Goal: Information Seeking & Learning: Learn about a topic

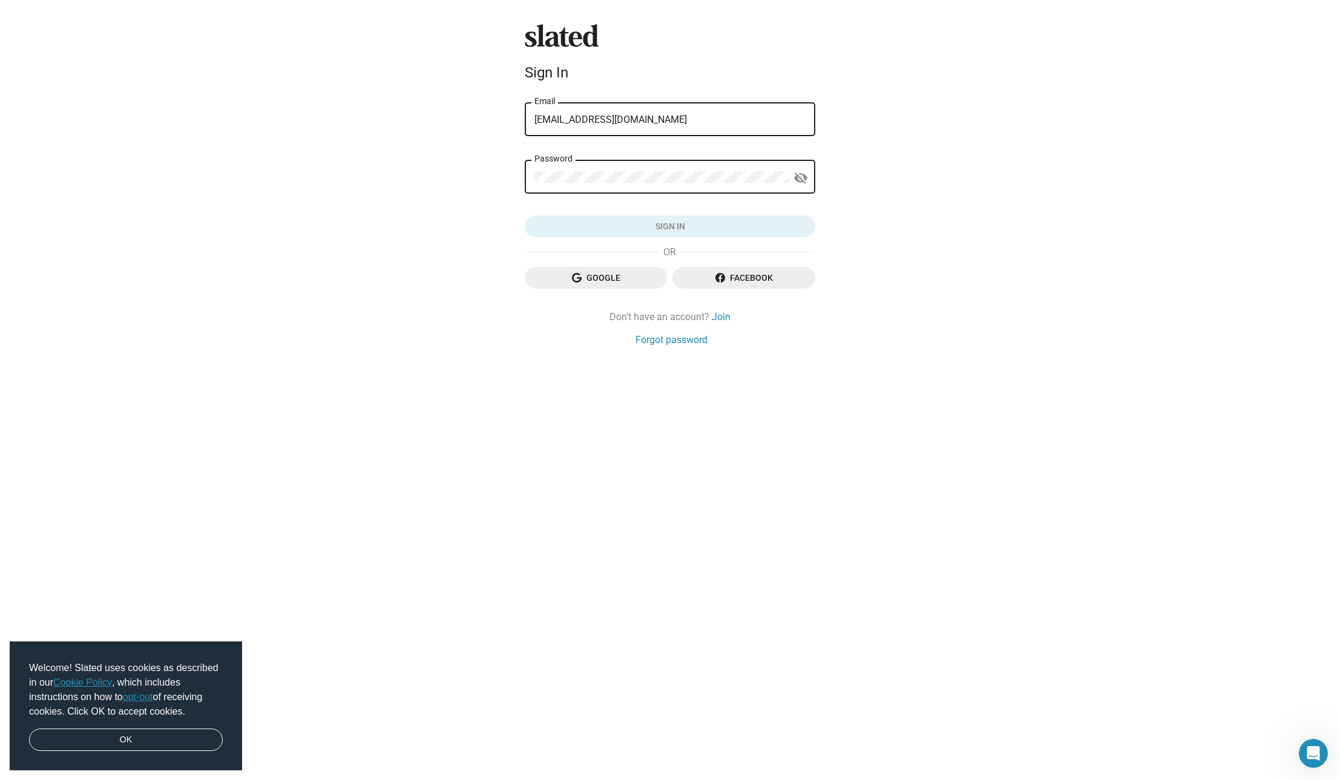
type input "[EMAIL_ADDRESS][DOMAIN_NAME]"
click at [670, 227] on button "Sign in" at bounding box center [670, 227] width 291 height 22
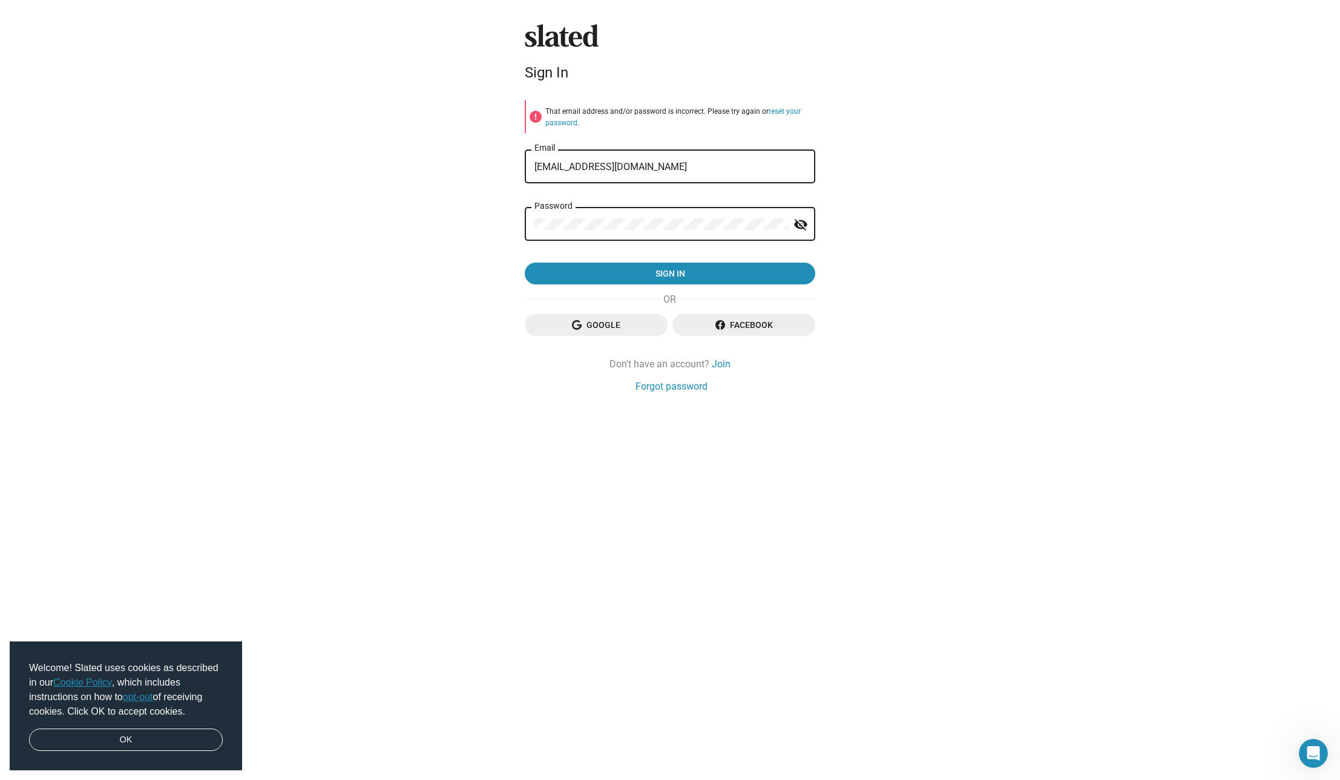
click at [670, 273] on button "Sign in" at bounding box center [670, 274] width 291 height 22
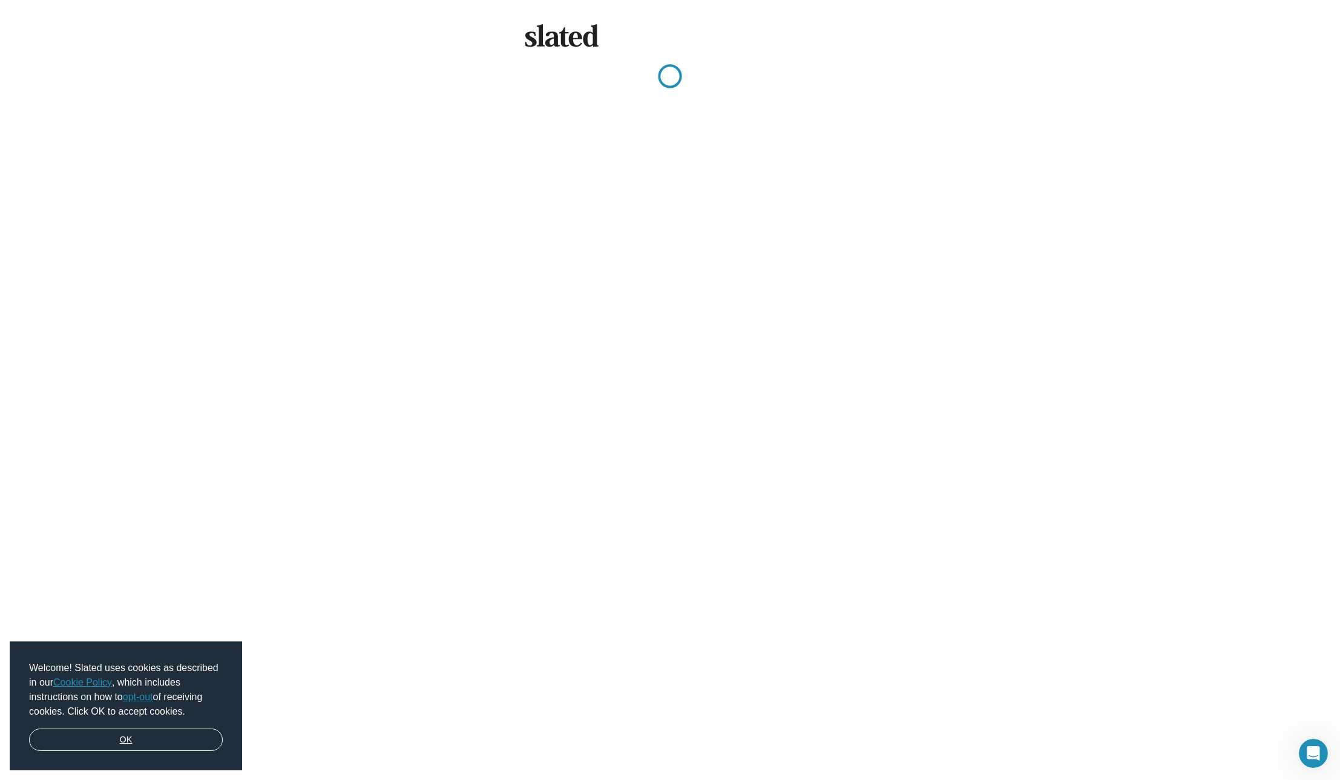
click at [120, 738] on link "OK" at bounding box center [126, 740] width 194 height 23
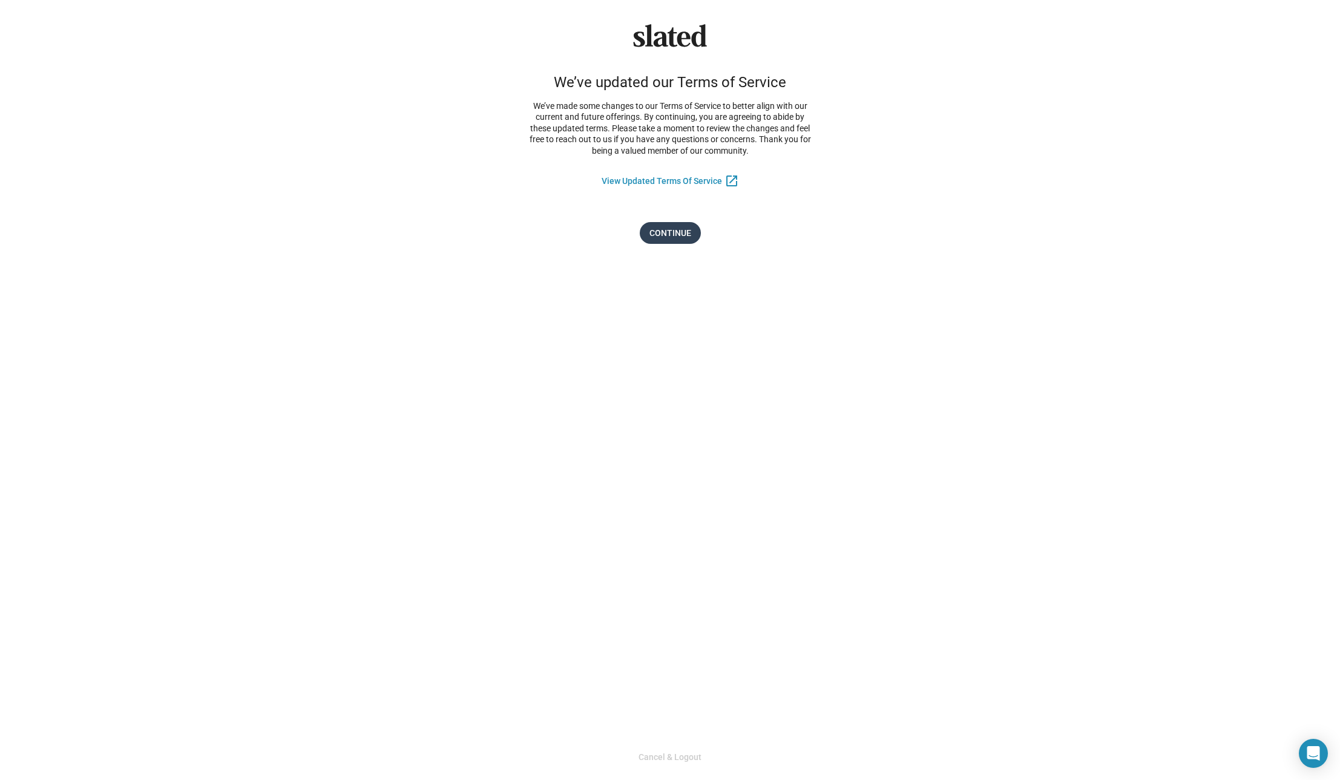
click at [678, 226] on span "Continue" at bounding box center [671, 233] width 42 height 22
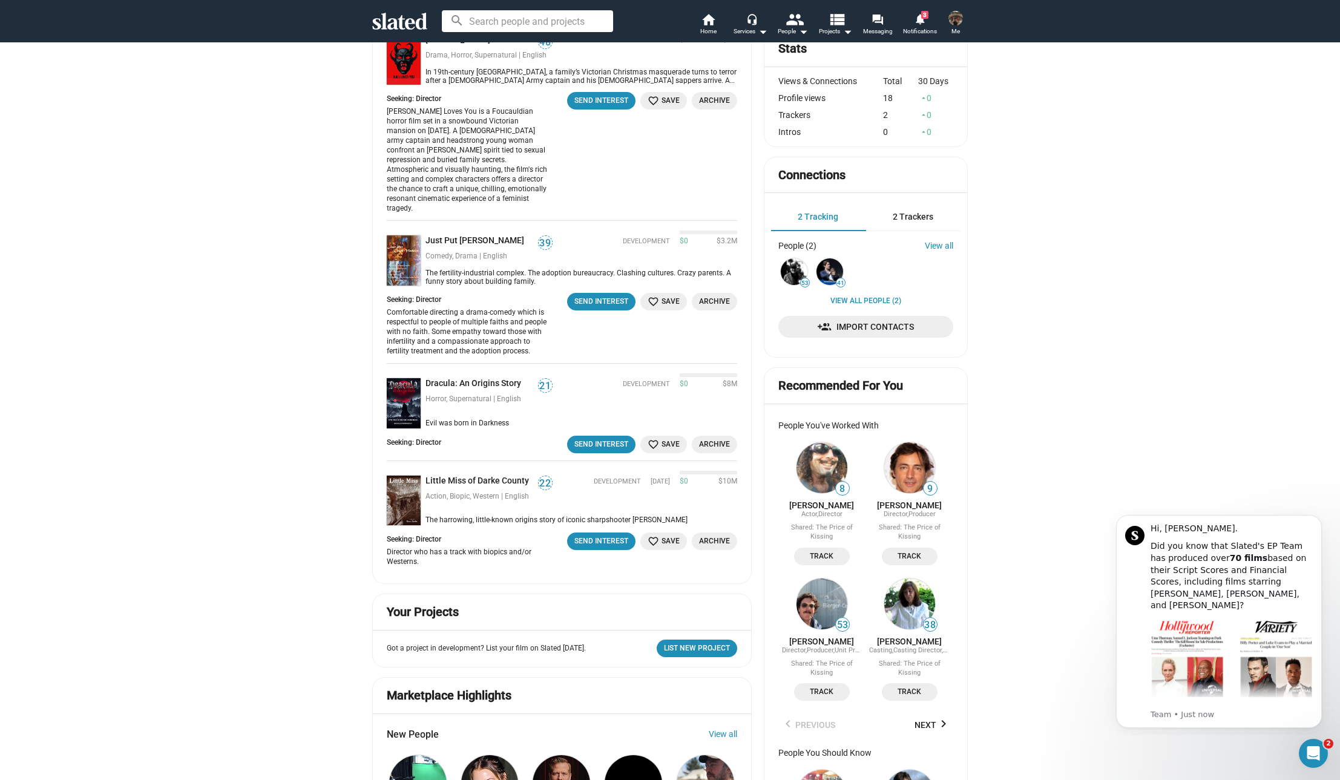
scroll to position [206, 0]
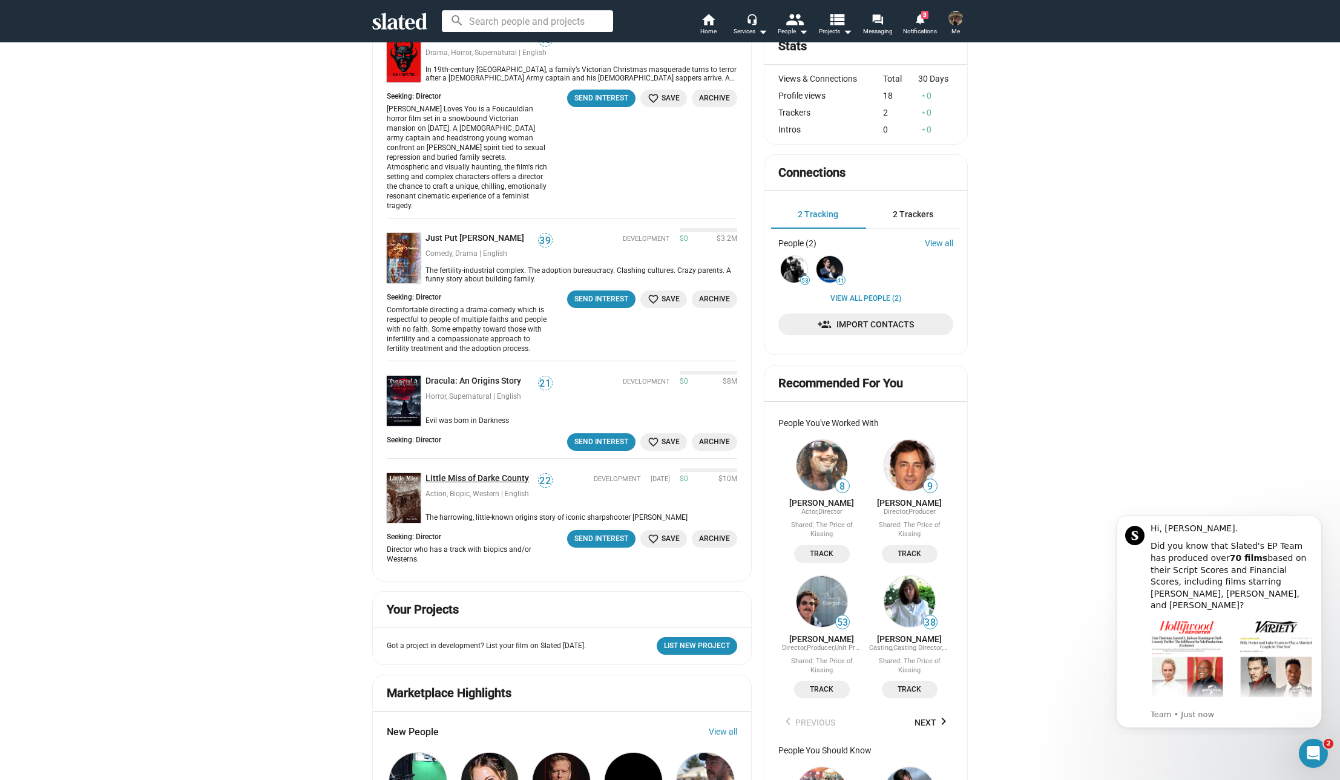
click at [493, 473] on link "Little Miss of Darke County" at bounding box center [480, 479] width 108 height 12
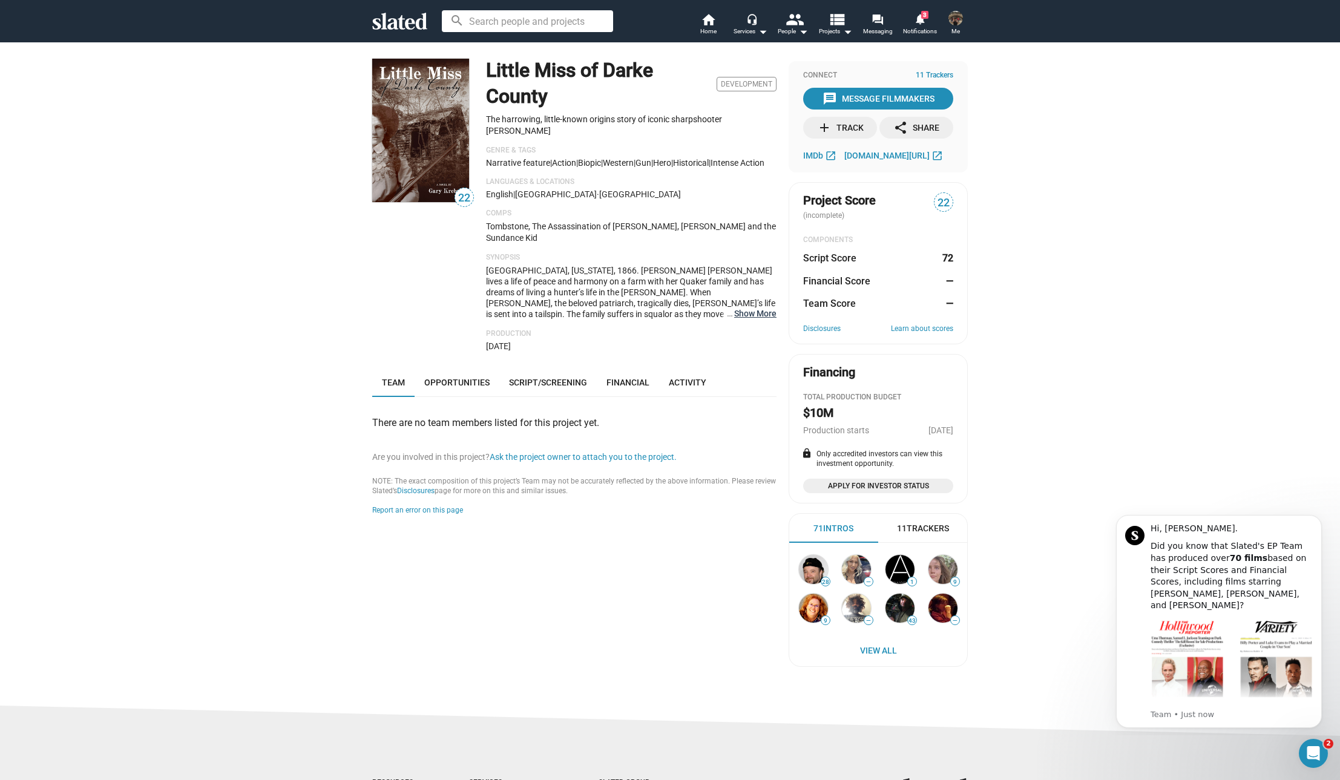
click at [753, 308] on button "… Show More" at bounding box center [755, 313] width 42 height 11
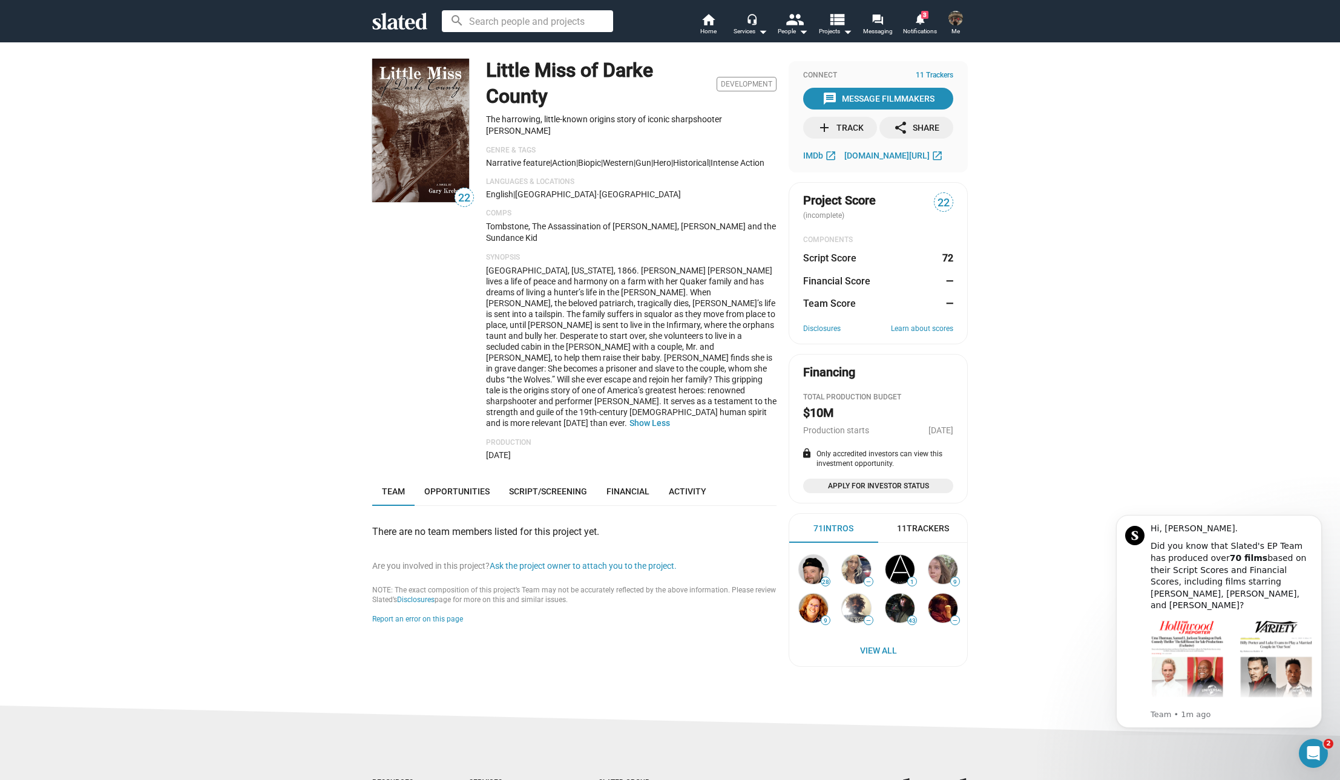
click at [421, 142] on img at bounding box center [420, 130] width 97 height 143
click at [421, 143] on img at bounding box center [420, 130] width 97 height 143
click at [902, 152] on span "[DOMAIN_NAME][URL]" at bounding box center [887, 156] width 85 height 10
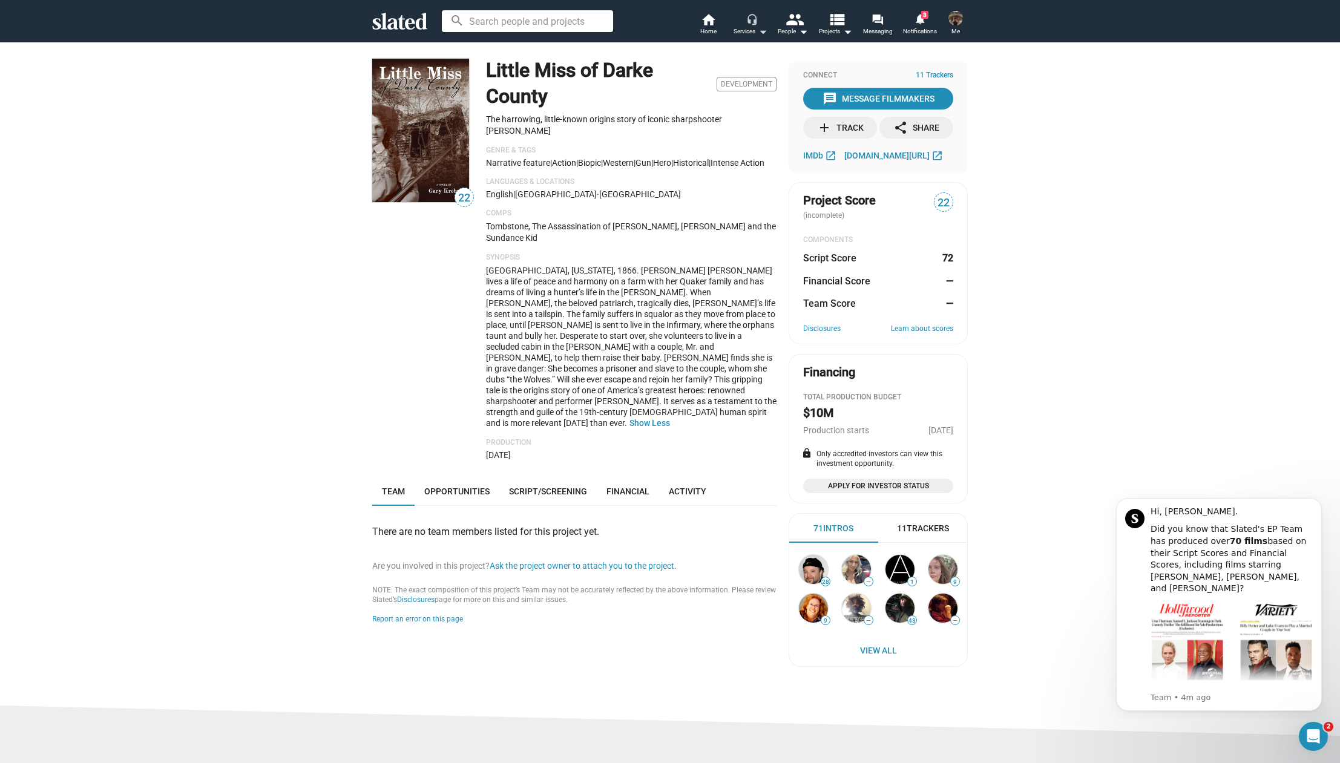
click at [747, 24] on mat-icon "headset_mic" at bounding box center [752, 18] width 11 height 11
click at [919, 20] on div at bounding box center [670, 381] width 1340 height 763
click at [920, 21] on mat-icon "notifications" at bounding box center [920, 19] width 12 height 12
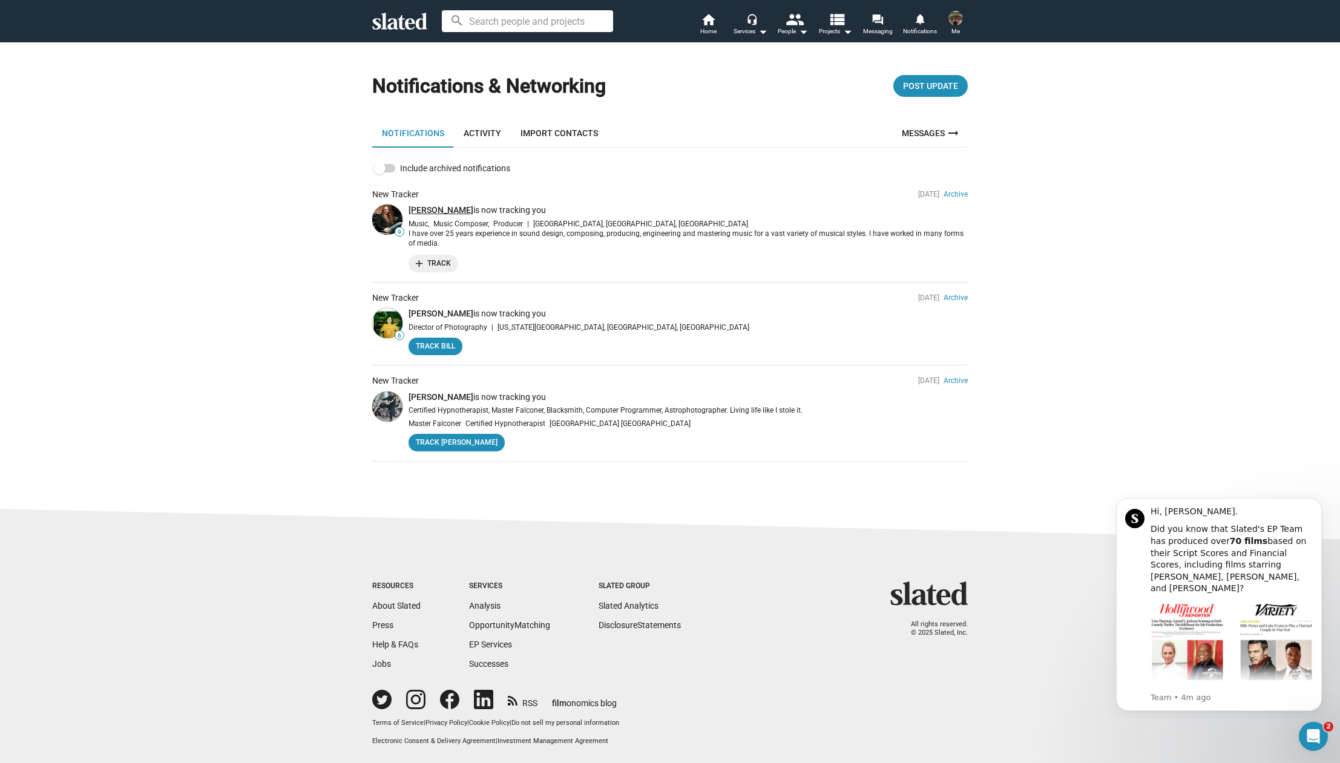
click at [415, 207] on link "[PERSON_NAME]" at bounding box center [441, 210] width 65 height 10
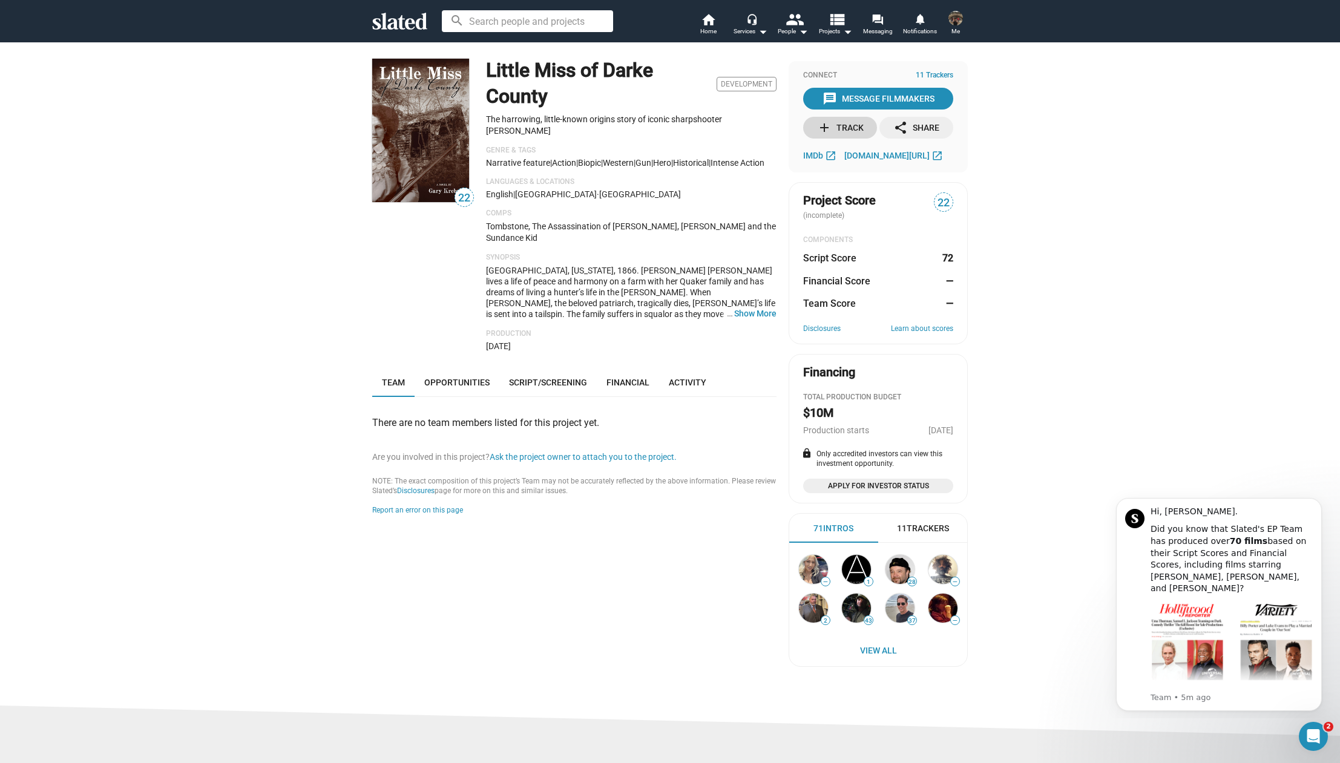
click at [829, 125] on div "add Track" at bounding box center [840, 128] width 47 height 22
click at [749, 308] on button "… Show More" at bounding box center [755, 313] width 42 height 11
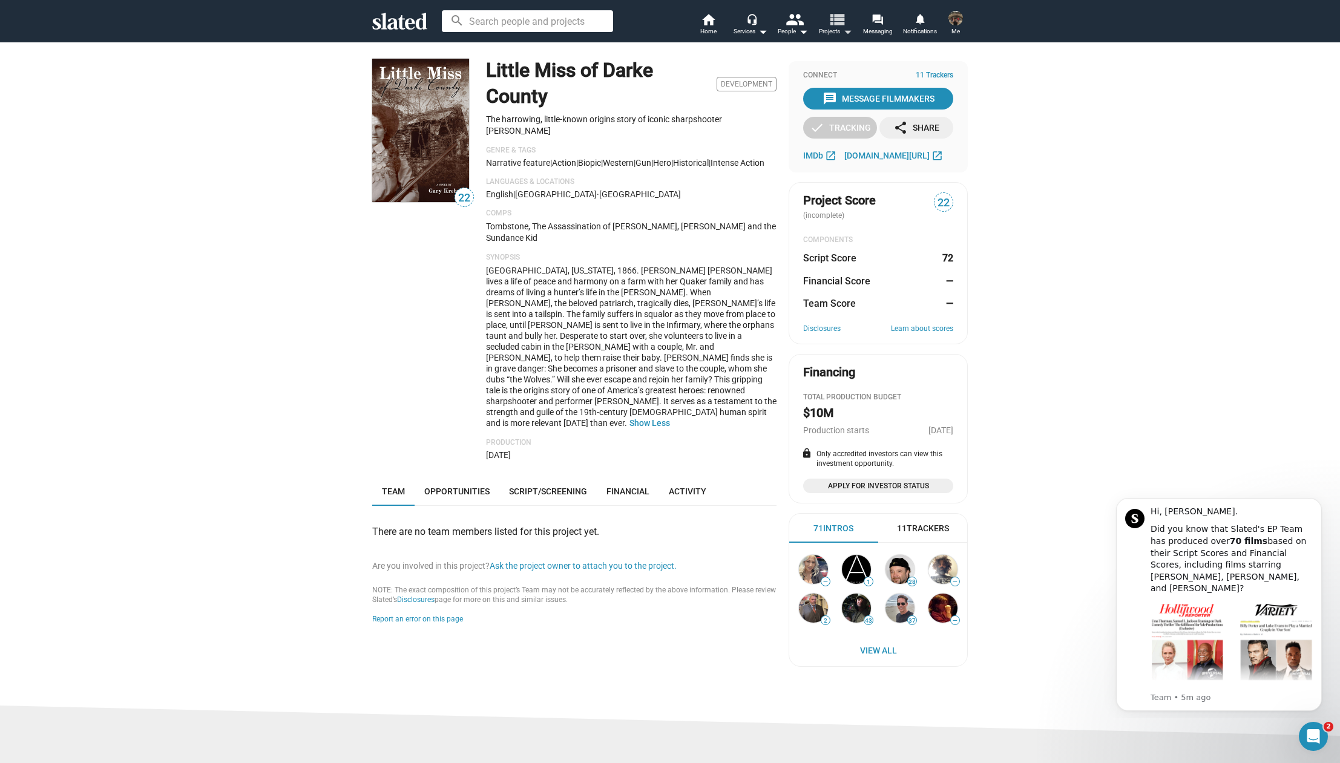
click at [839, 16] on mat-icon "view_list" at bounding box center [837, 19] width 18 height 18
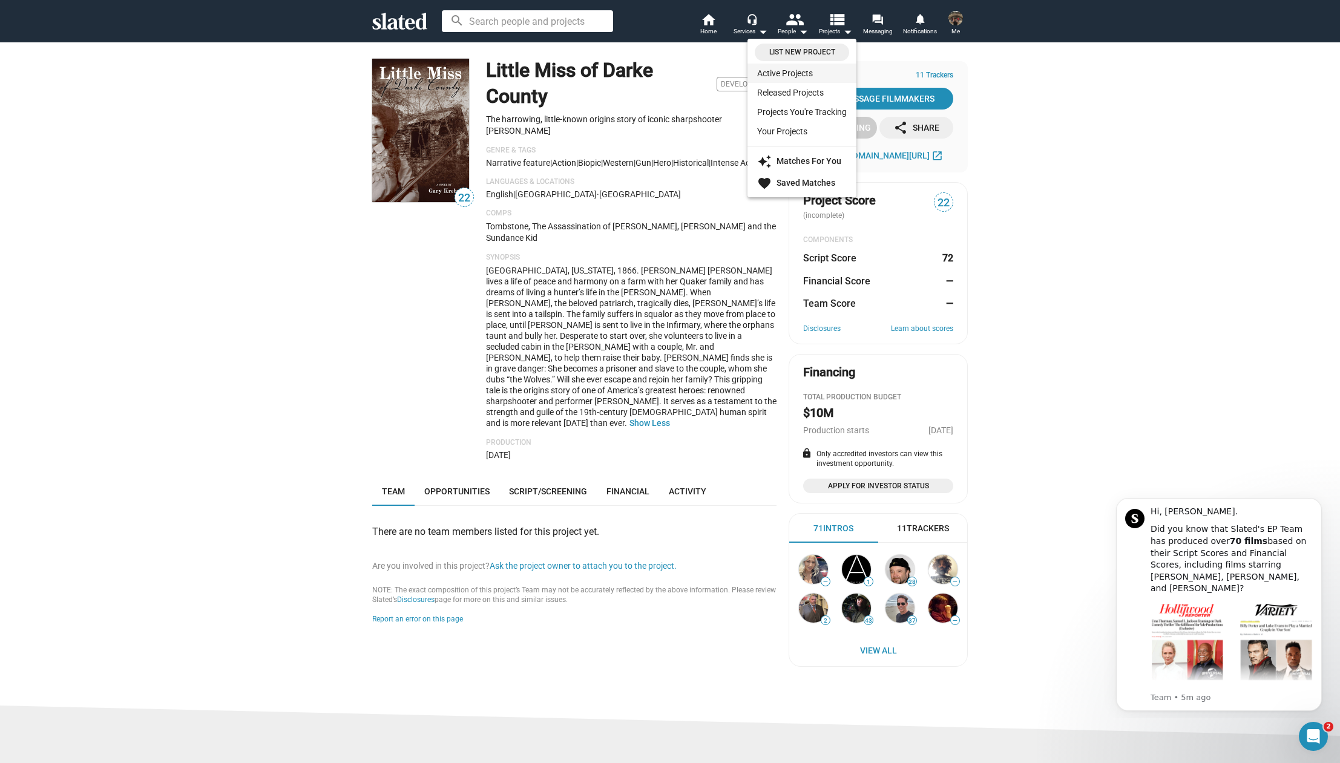
click at [800, 73] on link "Active Projects" at bounding box center [802, 73] width 109 height 19
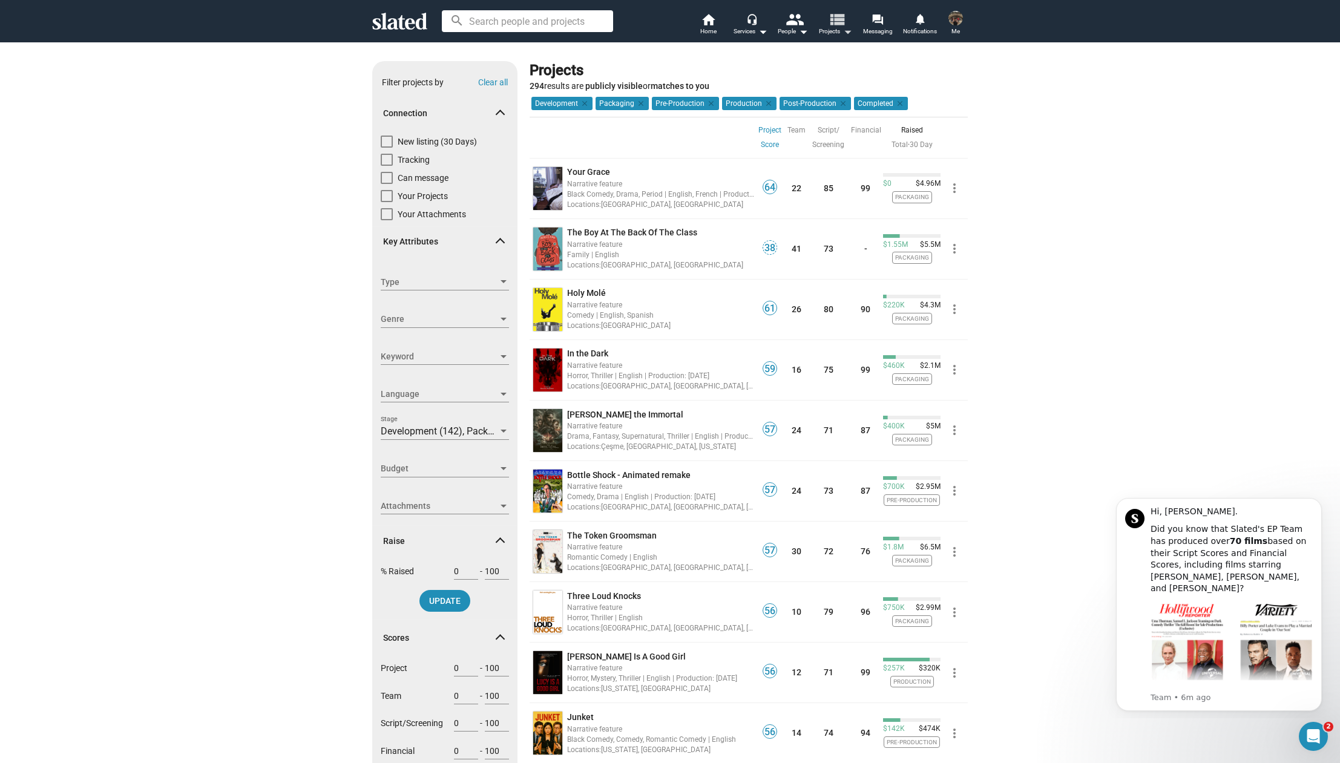
click at [840, 19] on mat-icon "view_list" at bounding box center [837, 19] width 18 height 18
click at [825, 161] on strong "Matches For You" at bounding box center [809, 161] width 65 height 10
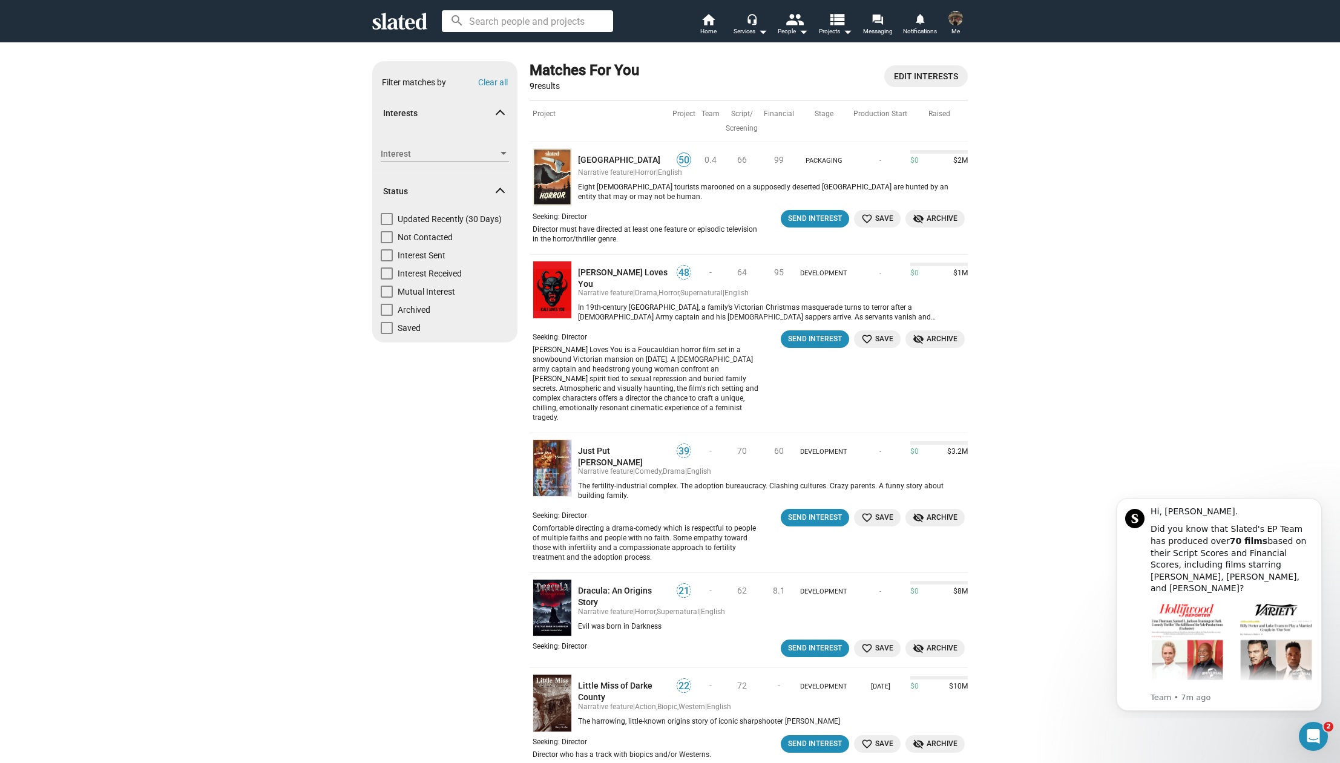
click at [952, 21] on img at bounding box center [956, 18] width 15 height 15
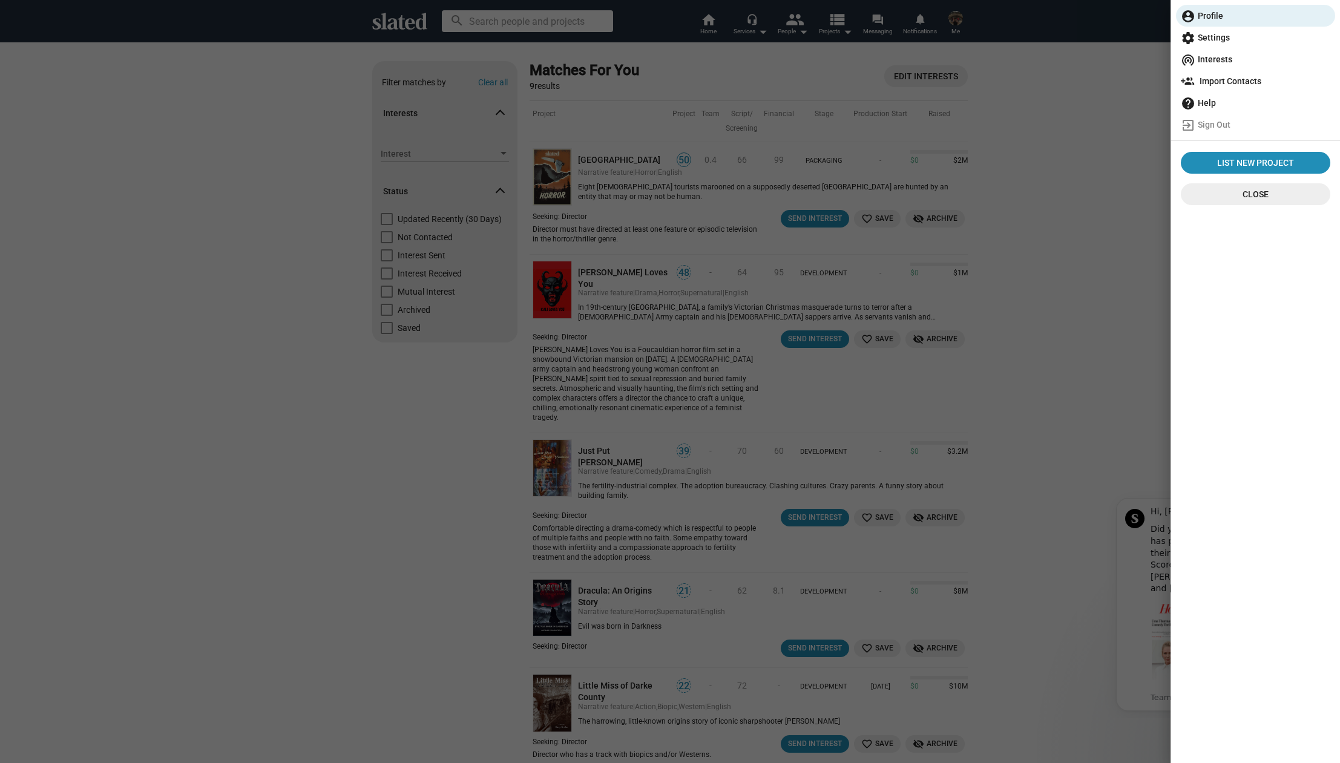
click at [1111, 104] on div at bounding box center [670, 381] width 1340 height 763
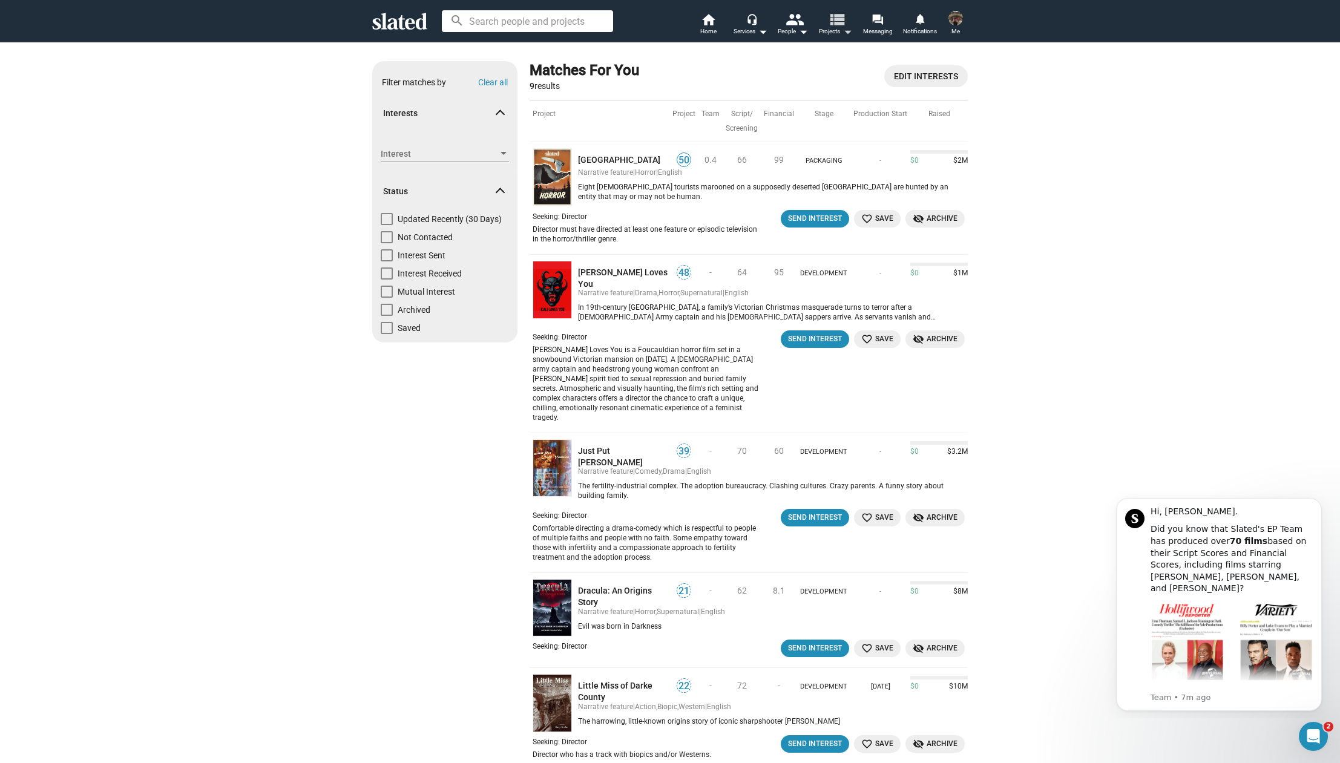
click at [839, 21] on mat-icon "view_list" at bounding box center [837, 19] width 18 height 18
click at [126, 73] on div at bounding box center [670, 381] width 1340 height 763
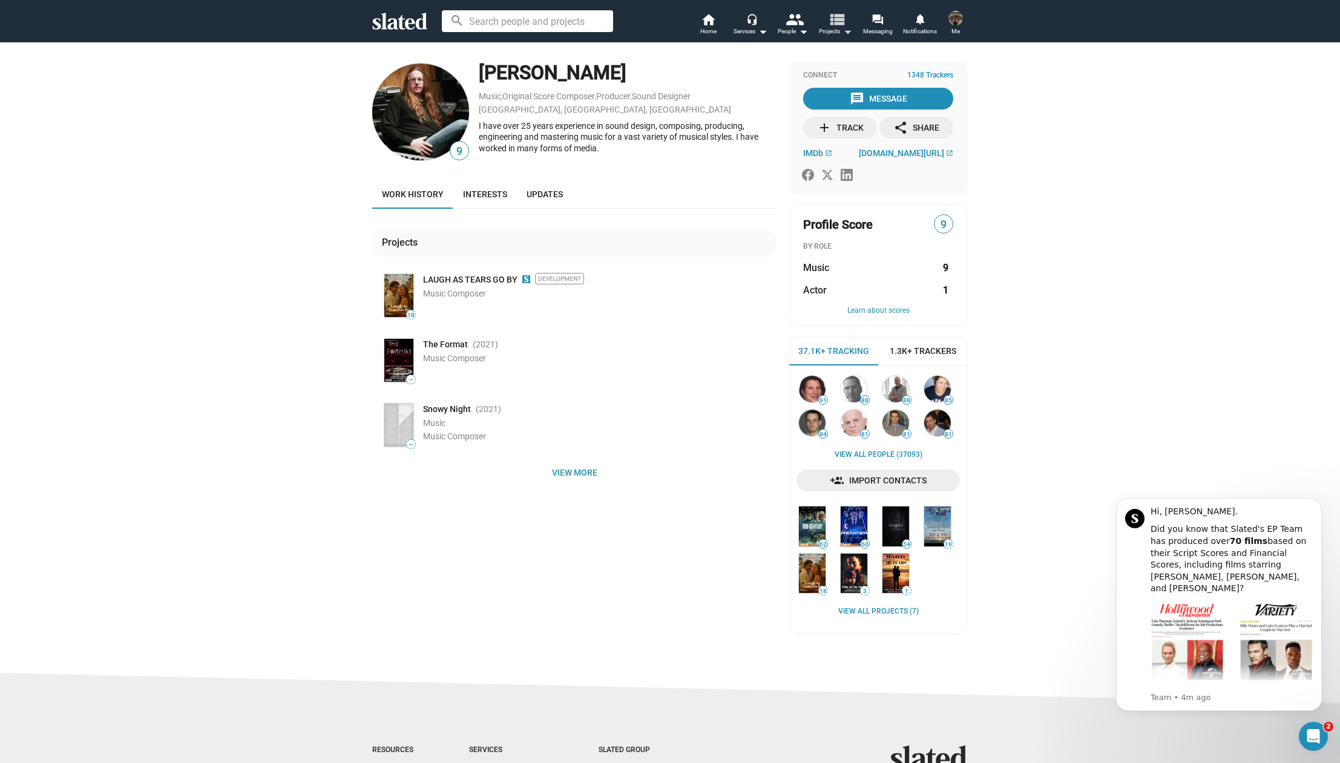
click at [836, 18] on mat-icon "view_list" at bounding box center [837, 19] width 18 height 18
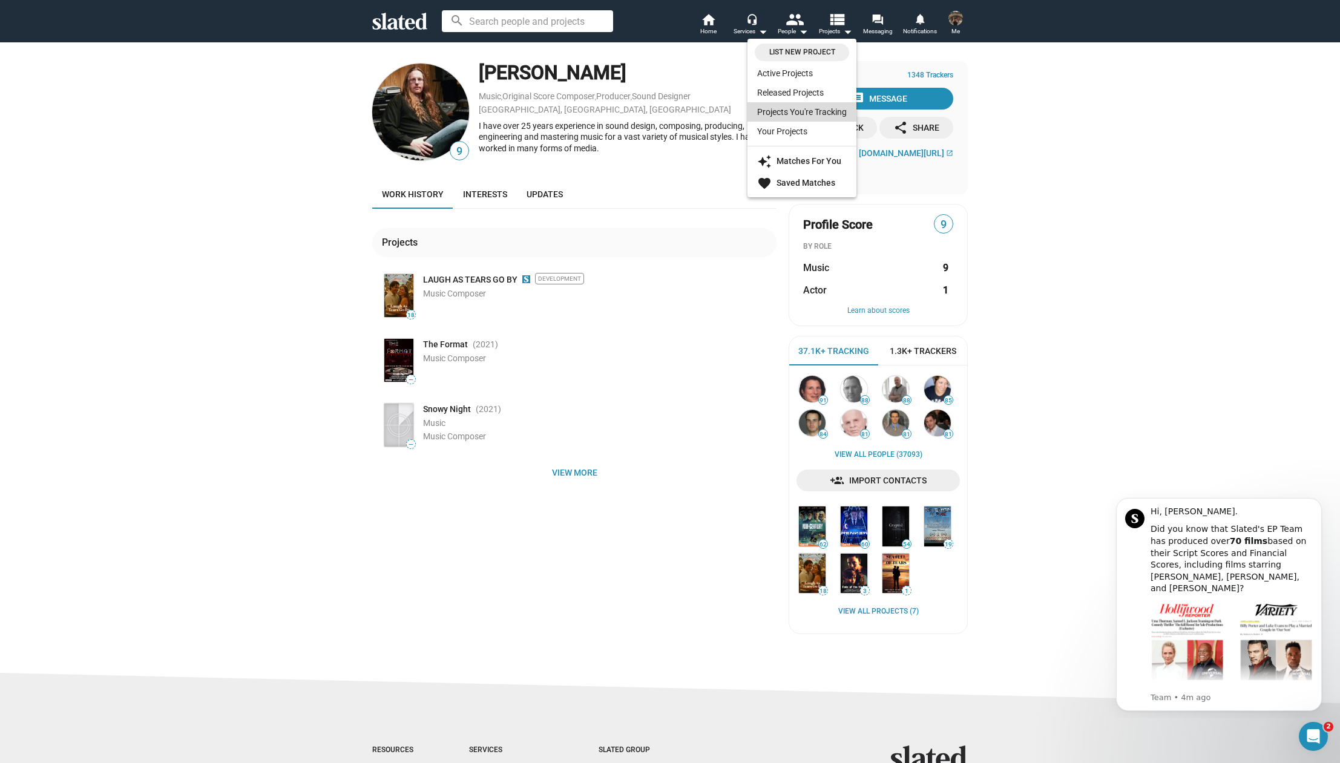
click at [805, 110] on link "Projects You're Tracking" at bounding box center [802, 111] width 109 height 19
